Goal: Find specific page/section: Find specific page/section

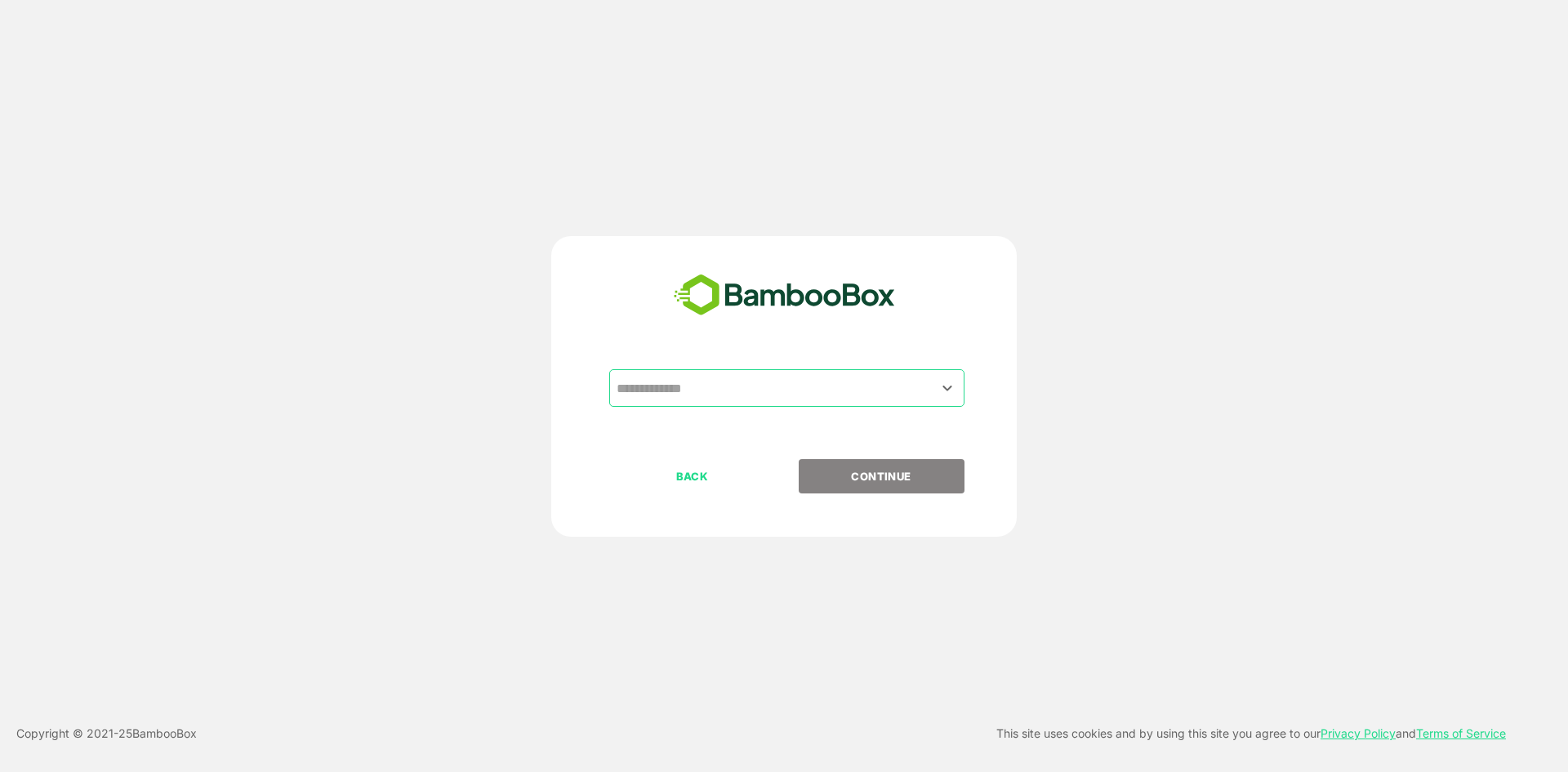
drag, startPoint x: 721, startPoint y: 345, endPoint x: 755, endPoint y: 388, distance: 54.8
click at [755, 388] on div "​ BACK CONTINUE" at bounding box center [784, 386] width 465 height 300
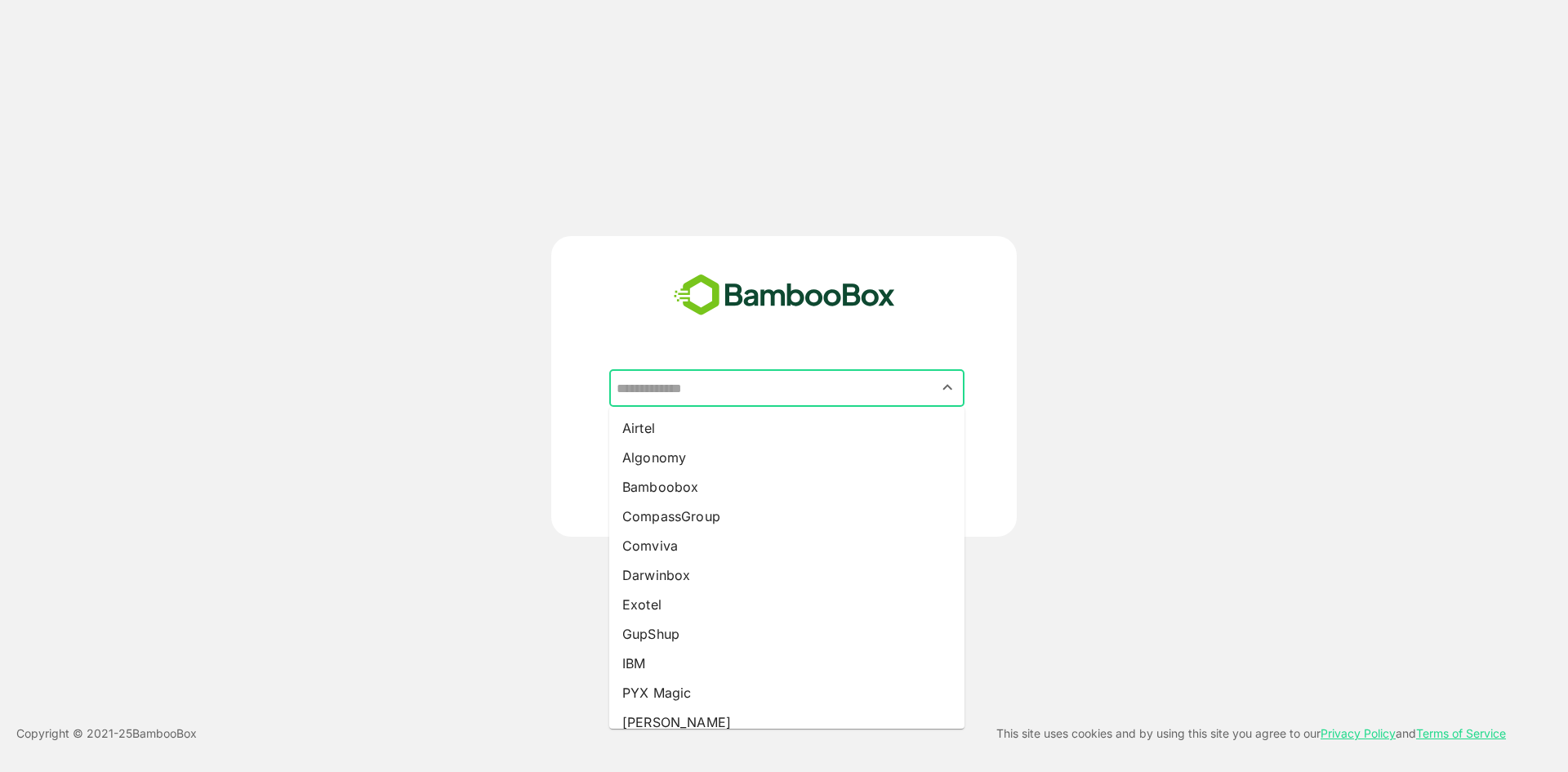
click at [755, 388] on input "text" at bounding box center [786, 387] width 349 height 31
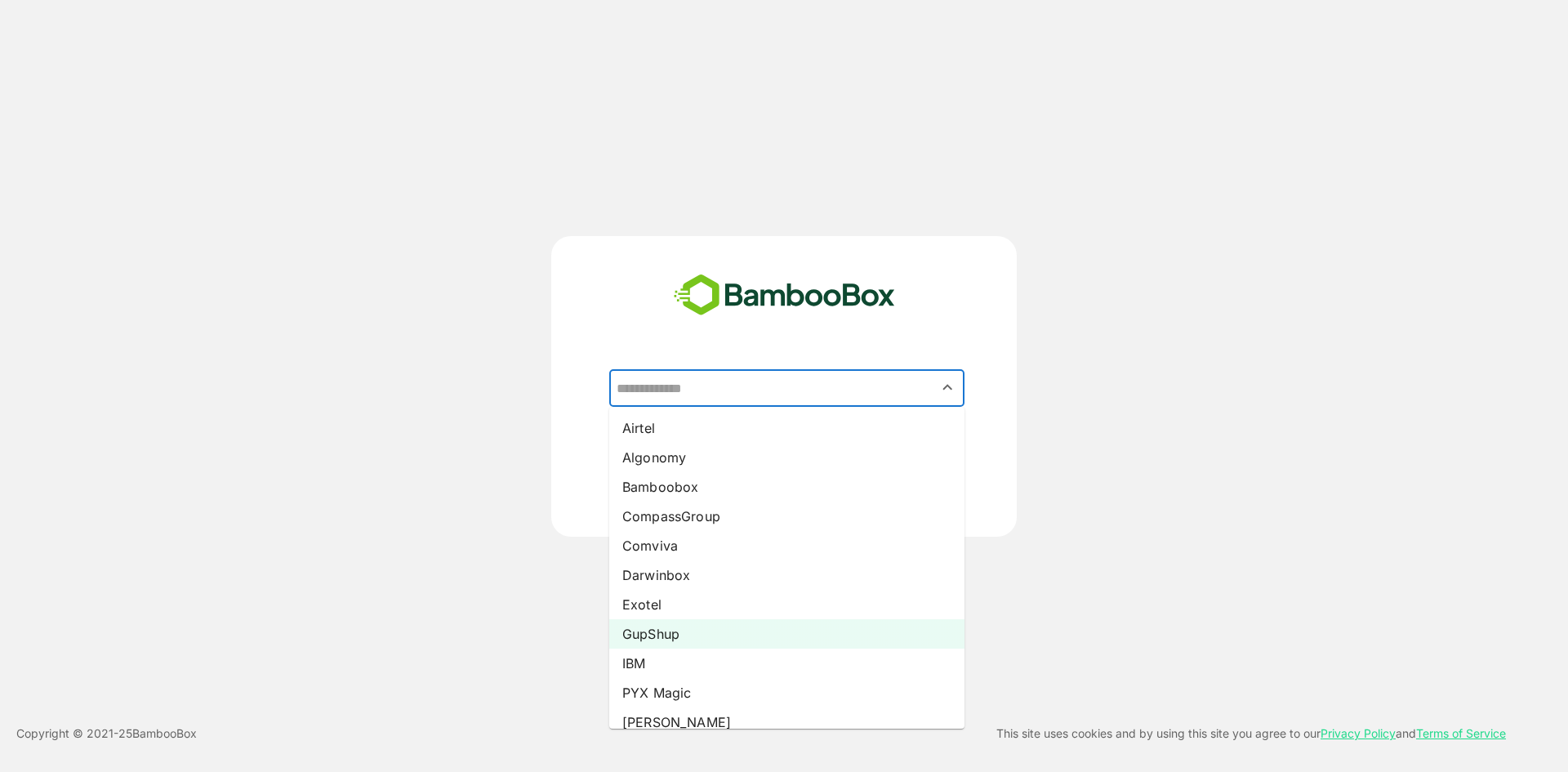
click at [681, 643] on li "GupShup" at bounding box center [787, 635] width 356 height 30
type input "*******"
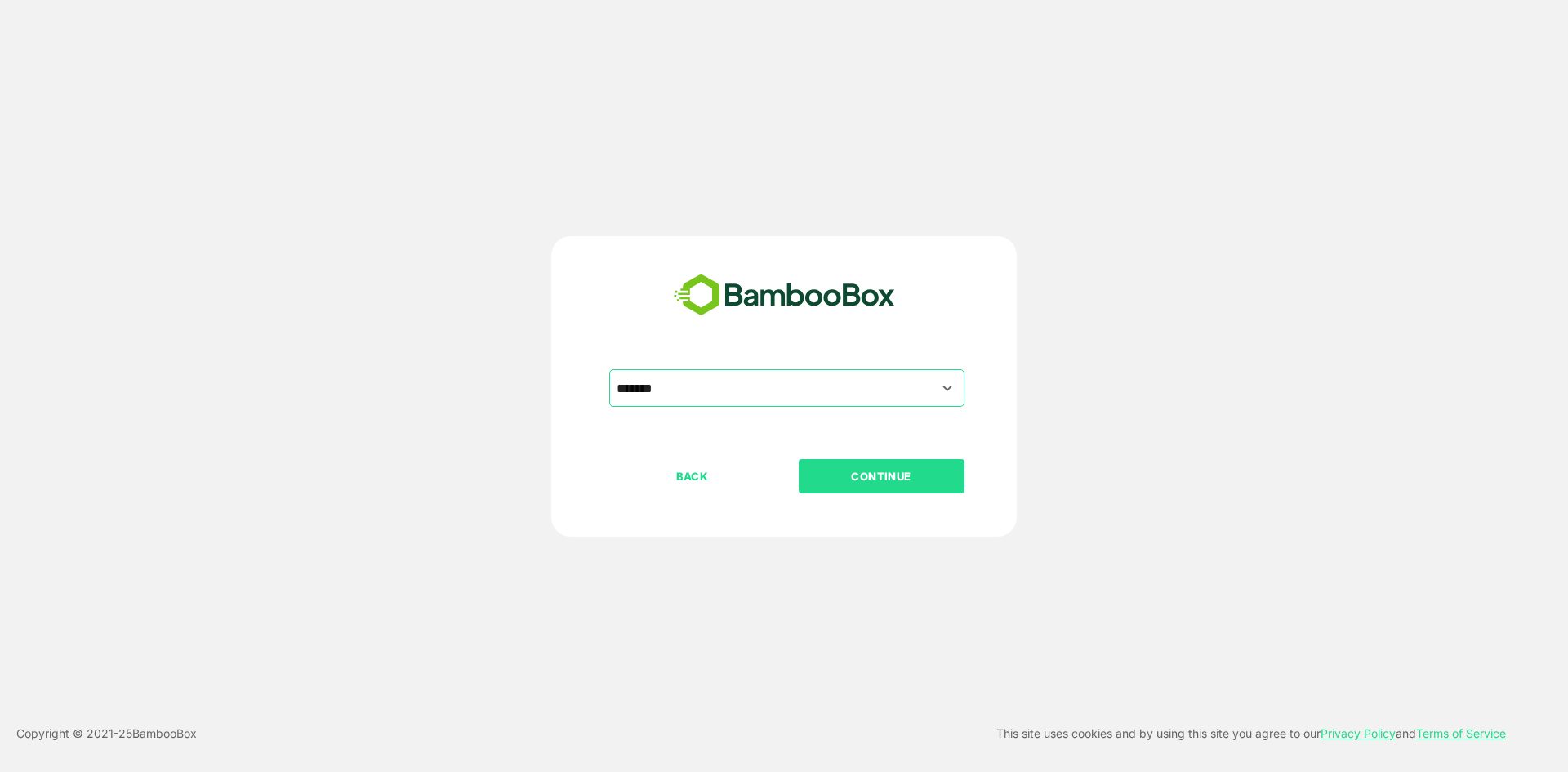
click at [872, 488] on button "CONTINUE" at bounding box center [882, 476] width 166 height 35
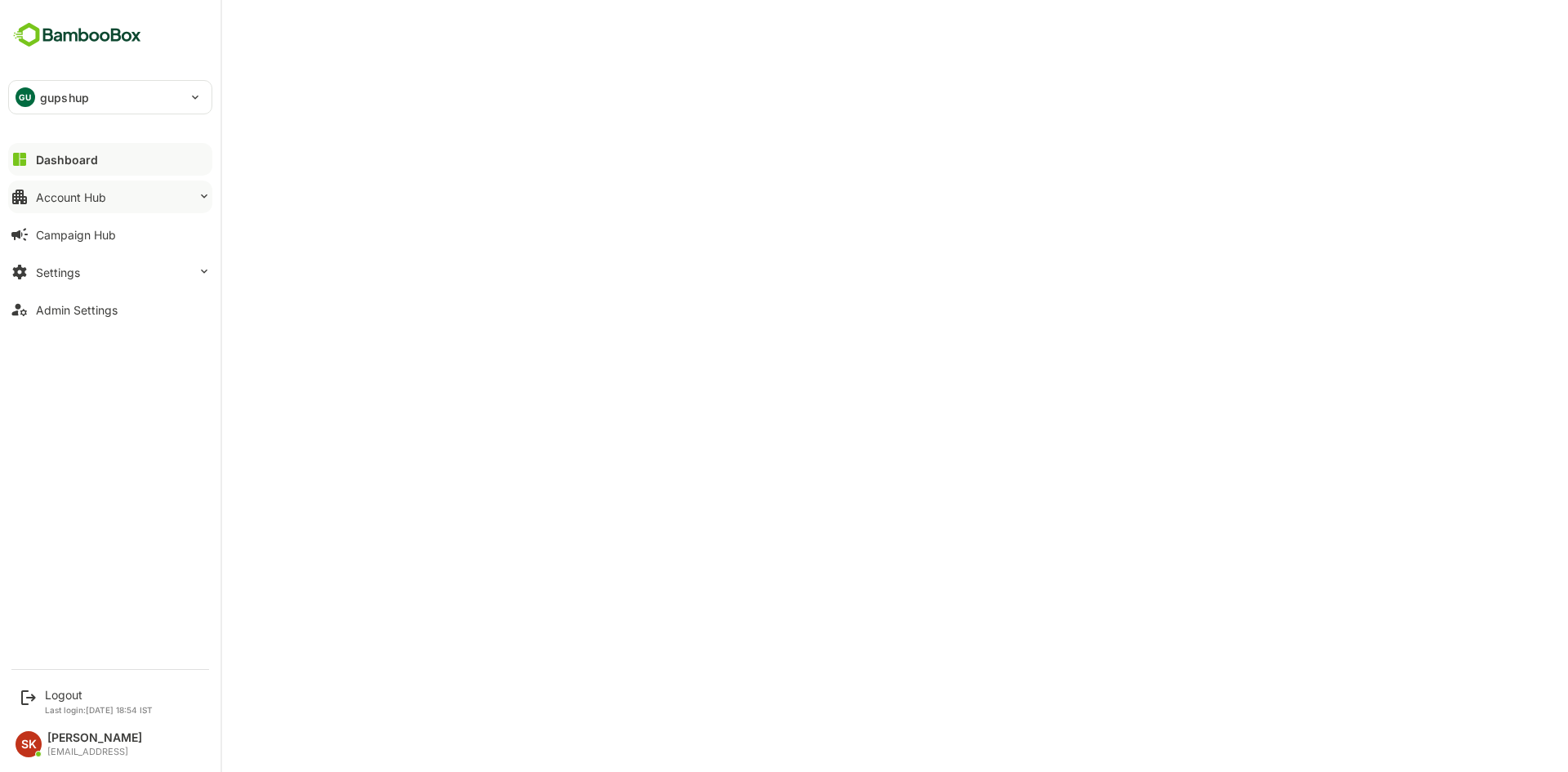
click at [103, 197] on div "Account Hub" at bounding box center [70, 198] width 70 height 14
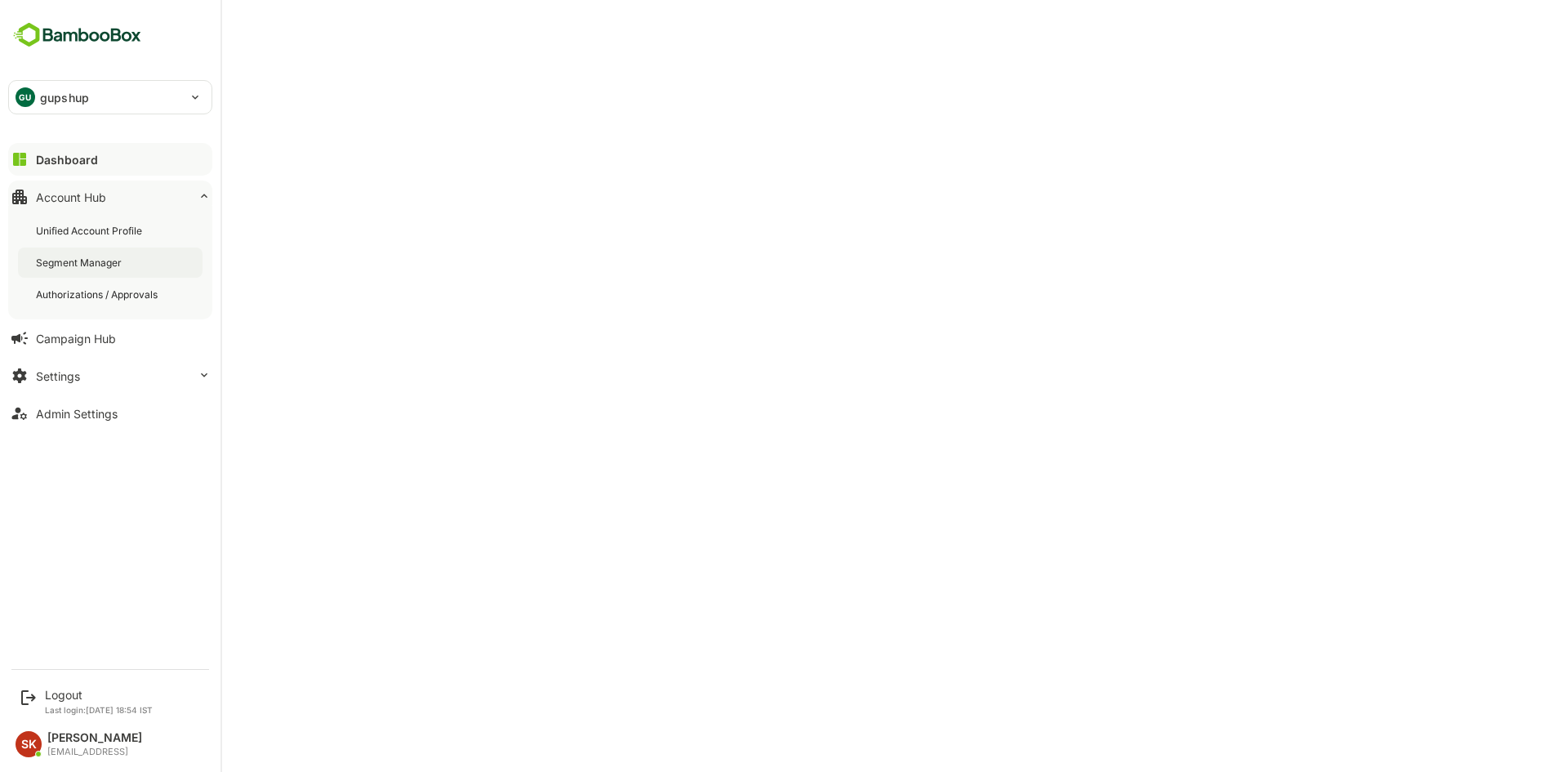
click at [115, 254] on div "Segment Manager" at bounding box center [110, 262] width 185 height 31
